Goal: Navigation & Orientation: Go to known website

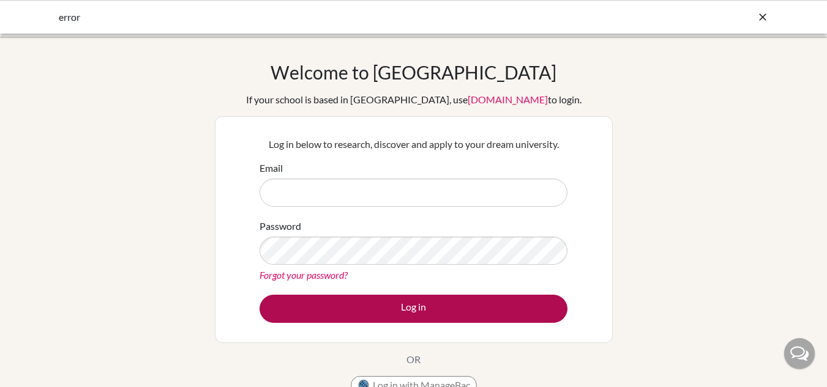
type input "[PERSON_NAME][EMAIL_ADDRESS][PERSON_NAME][DOMAIN_NAME]"
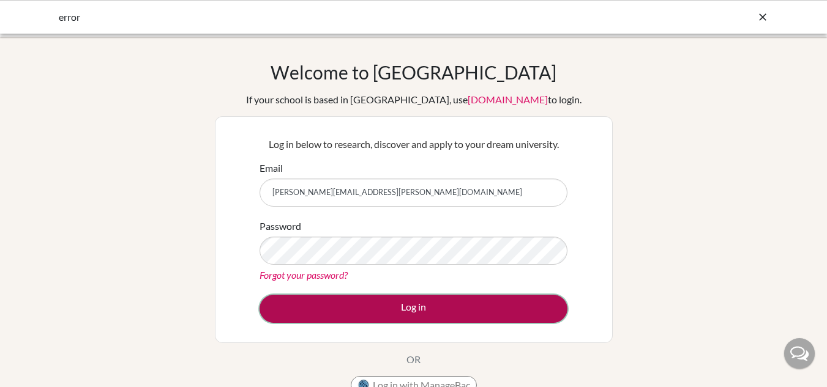
click at [420, 316] on button "Log in" at bounding box center [413, 309] width 308 height 28
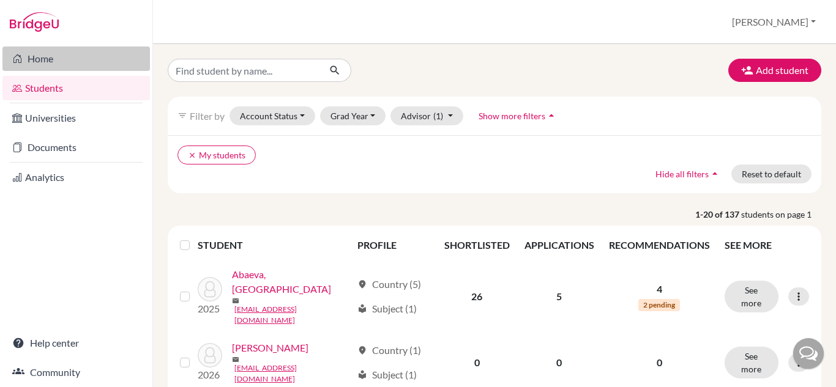
click at [83, 59] on link "Home" at bounding box center [75, 59] width 147 height 24
